Goal: Task Accomplishment & Management: Manage account settings

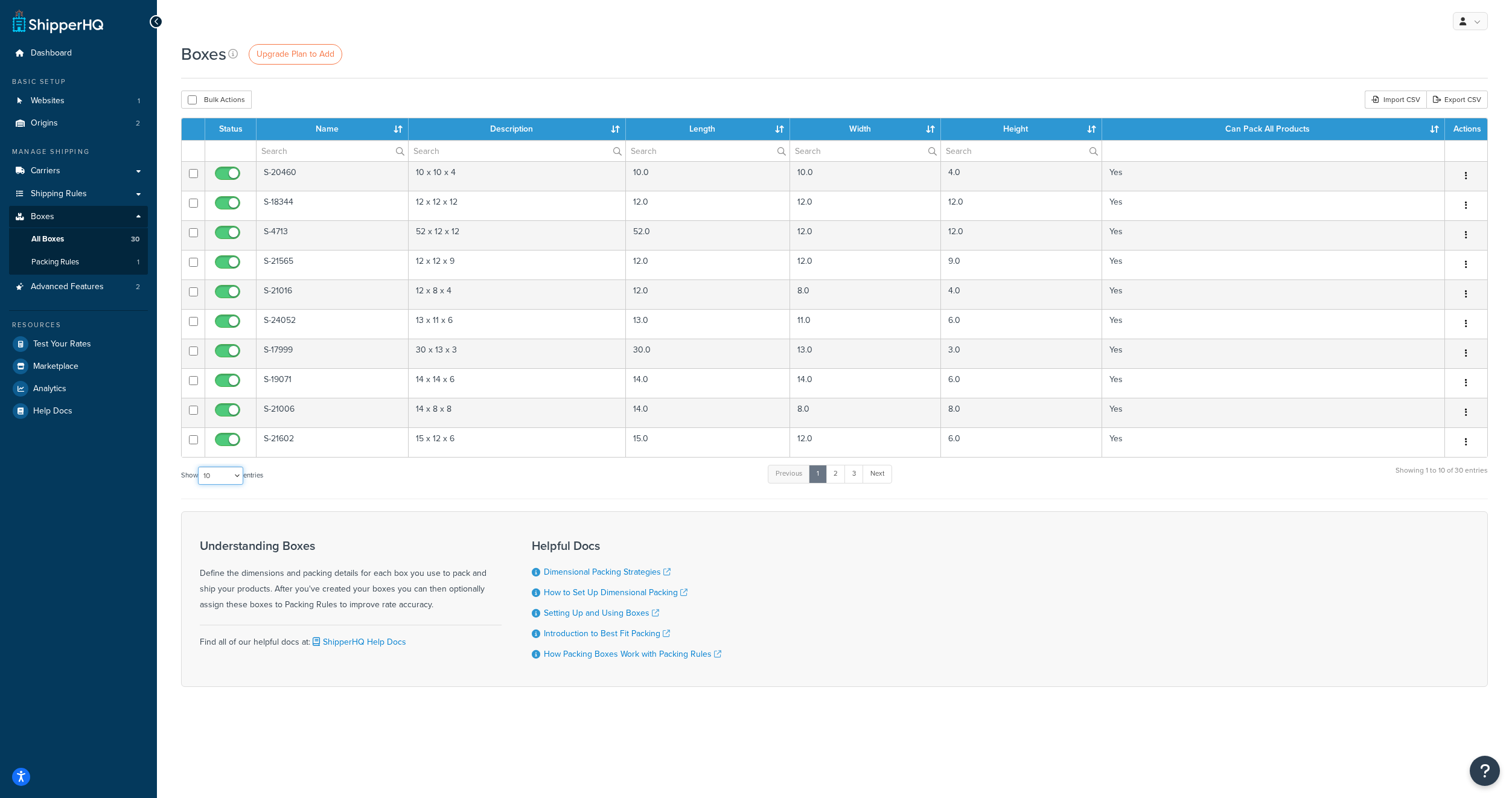
click at [231, 473] on select "10 15 25 50 100 1000" at bounding box center [220, 476] width 45 height 18
select select "50"
click at [199, 467] on select "10 15 25 50 100 1000" at bounding box center [220, 476] width 45 height 18
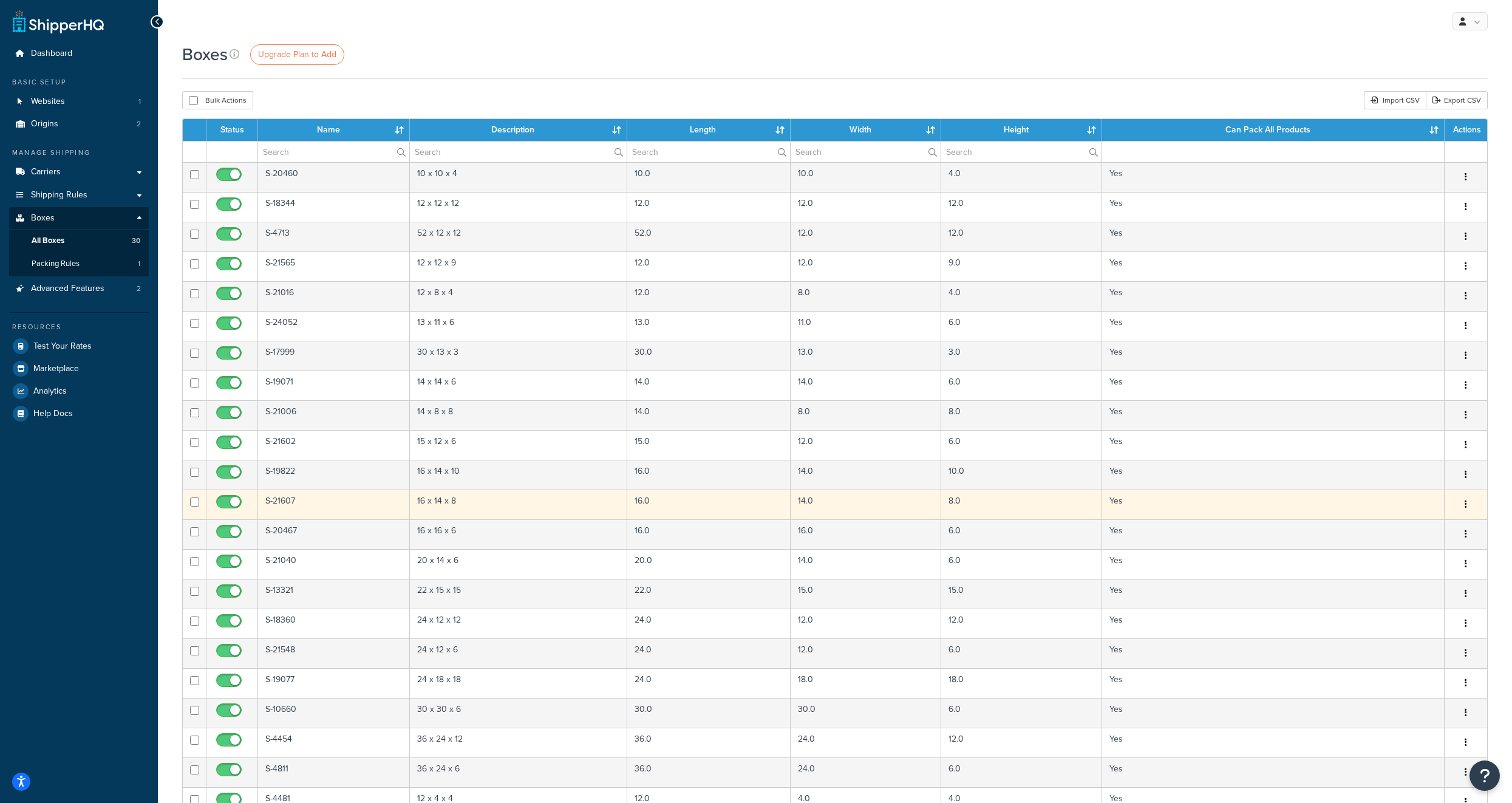
scroll to position [558, 0]
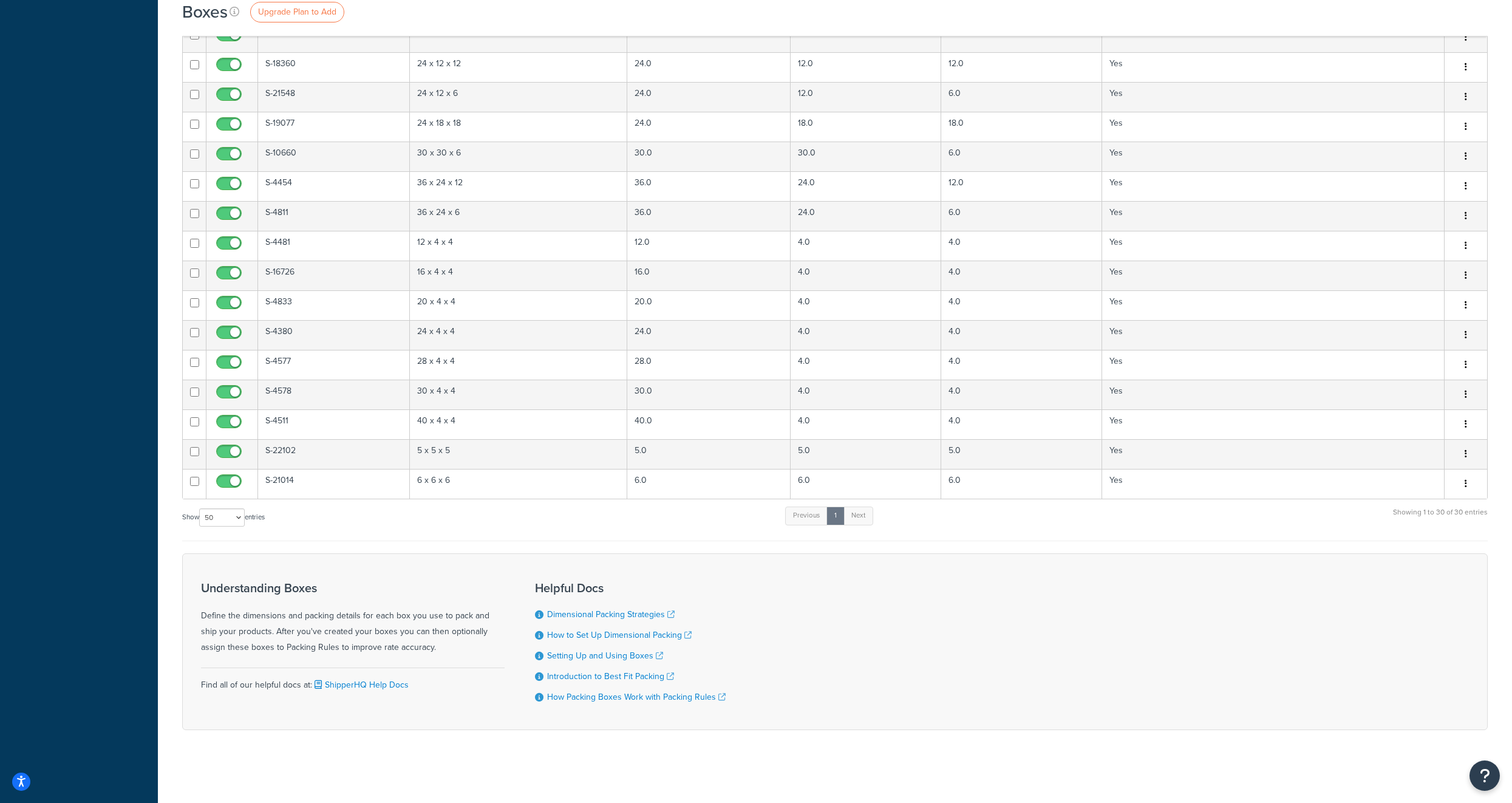
click at [649, 545] on form "Status Name Description Length Width Height Can Pack All Products Actions S-204…" at bounding box center [835, 146] width 1306 height 1168
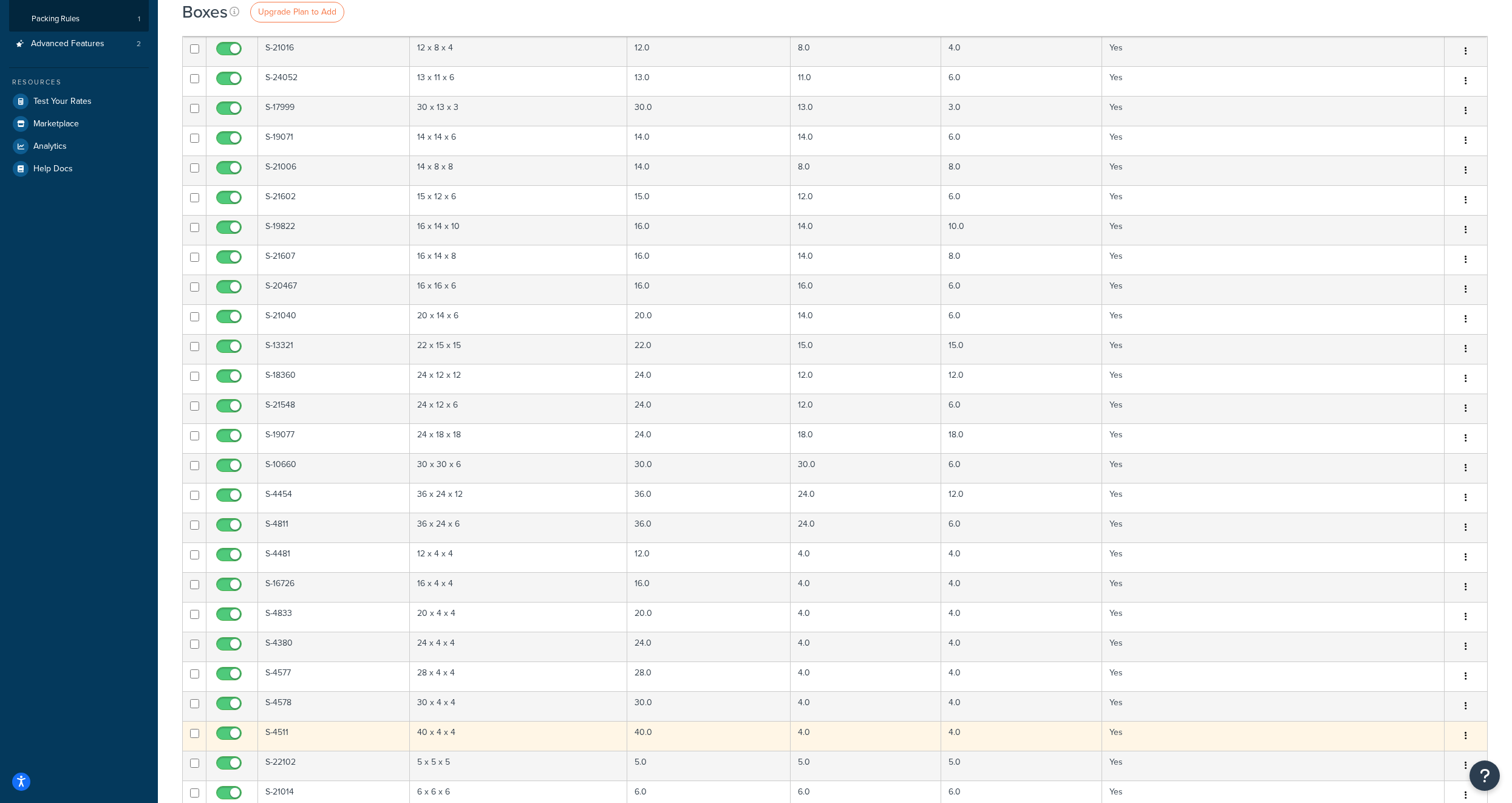
scroll to position [0, 0]
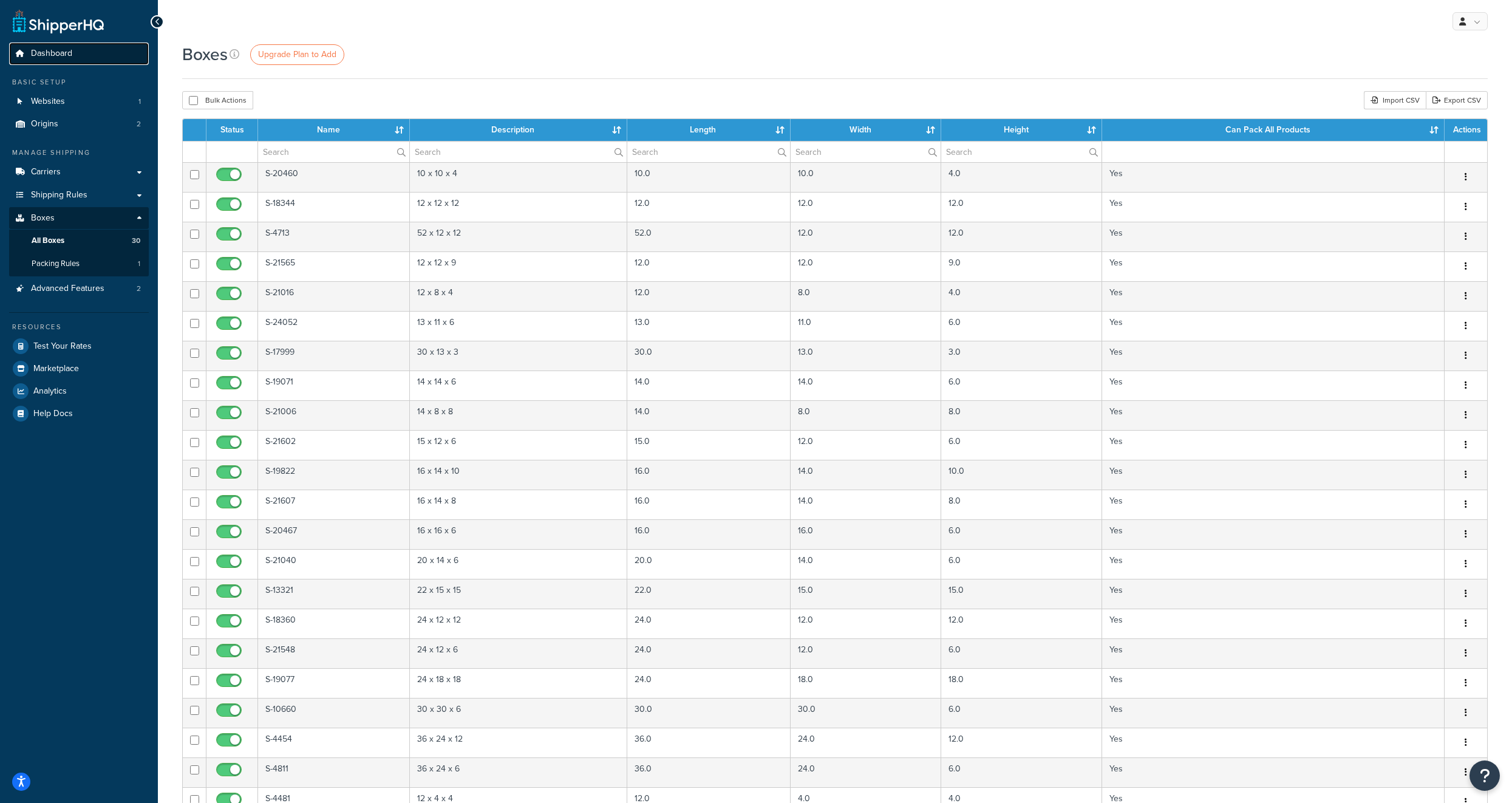
click at [64, 52] on span "Dashboard" at bounding box center [52, 54] width 41 height 10
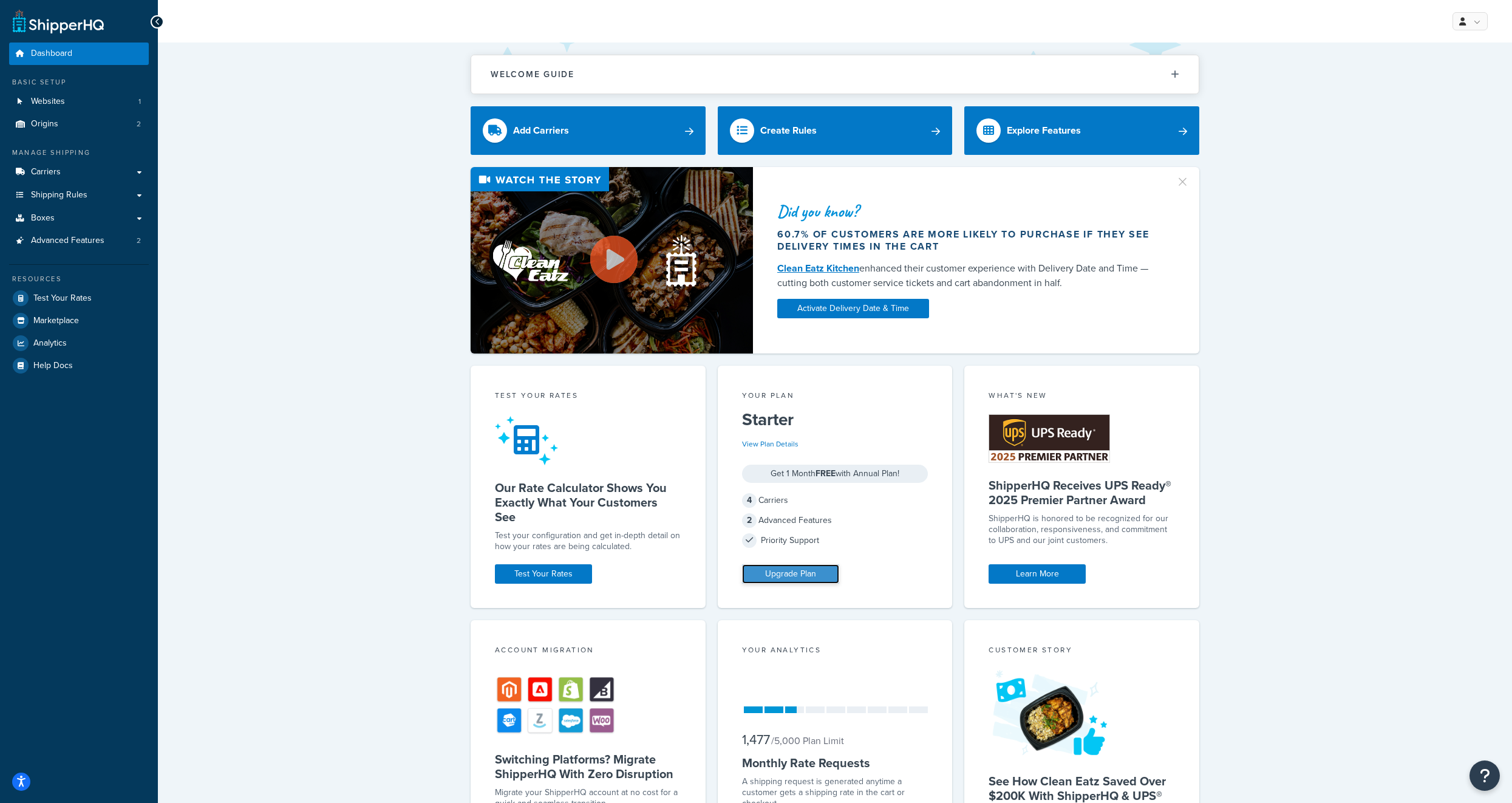
click at [803, 570] on link "Upgrade Plan" at bounding box center [791, 574] width 97 height 19
